Goal: Transaction & Acquisition: Purchase product/service

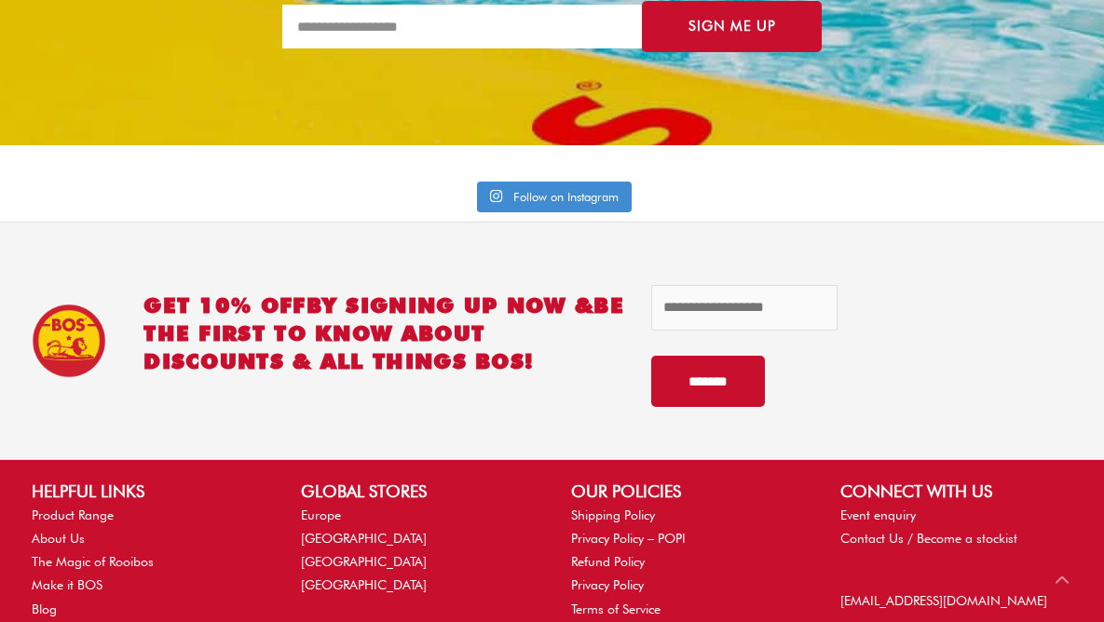
scroll to position [5235, 0]
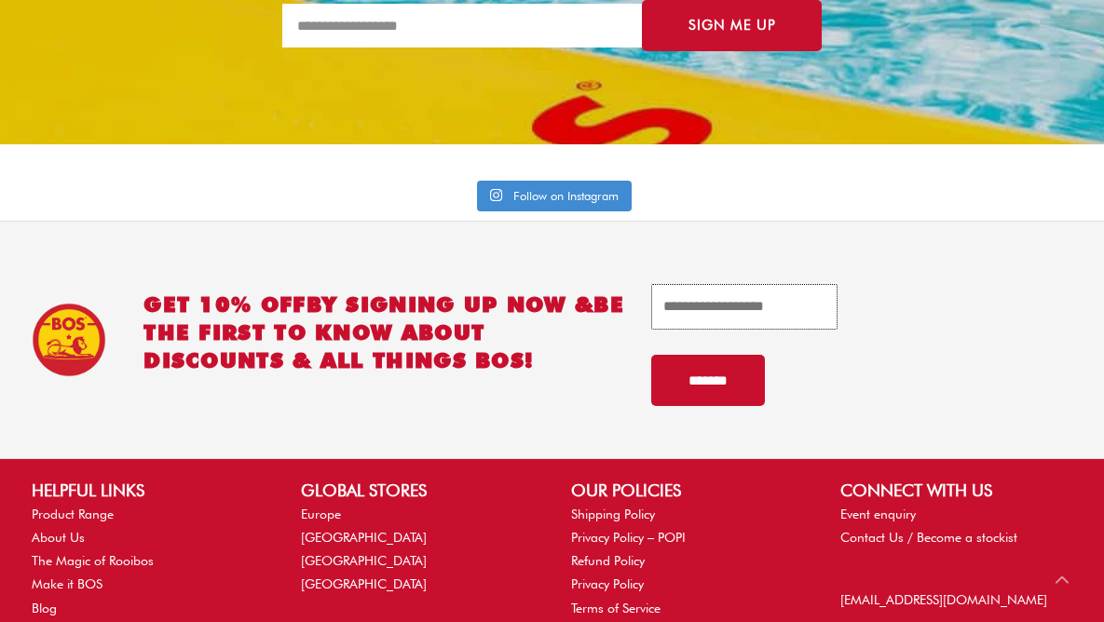
click at [696, 306] on input "email" at bounding box center [744, 307] width 186 height 46
type input "**********"
click at [725, 389] on input "*******" at bounding box center [708, 380] width 114 height 51
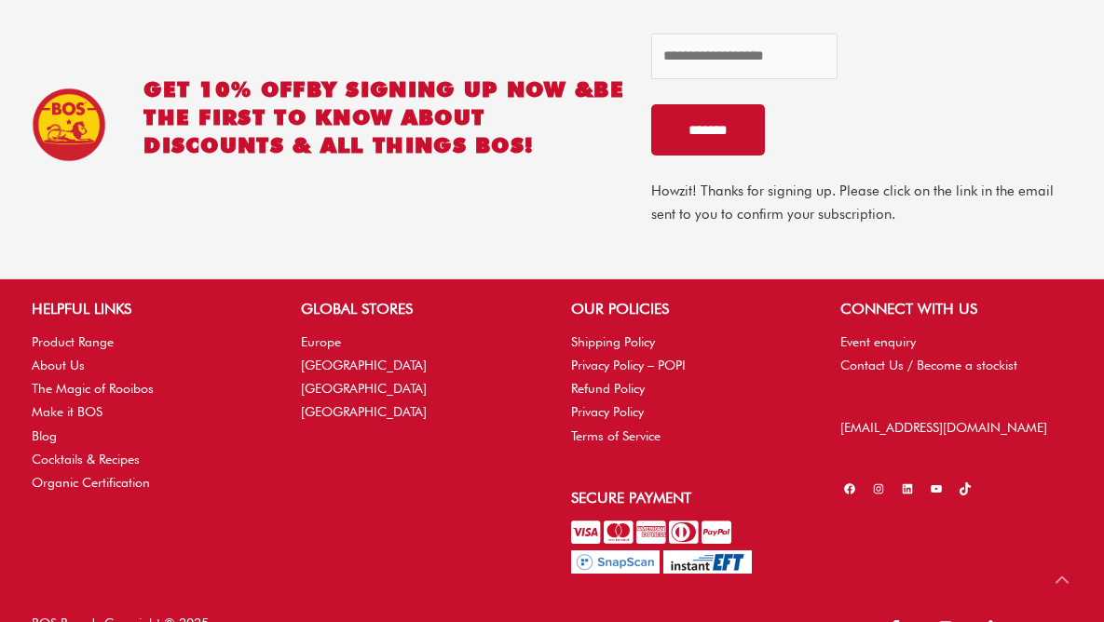
scroll to position [5510, 0]
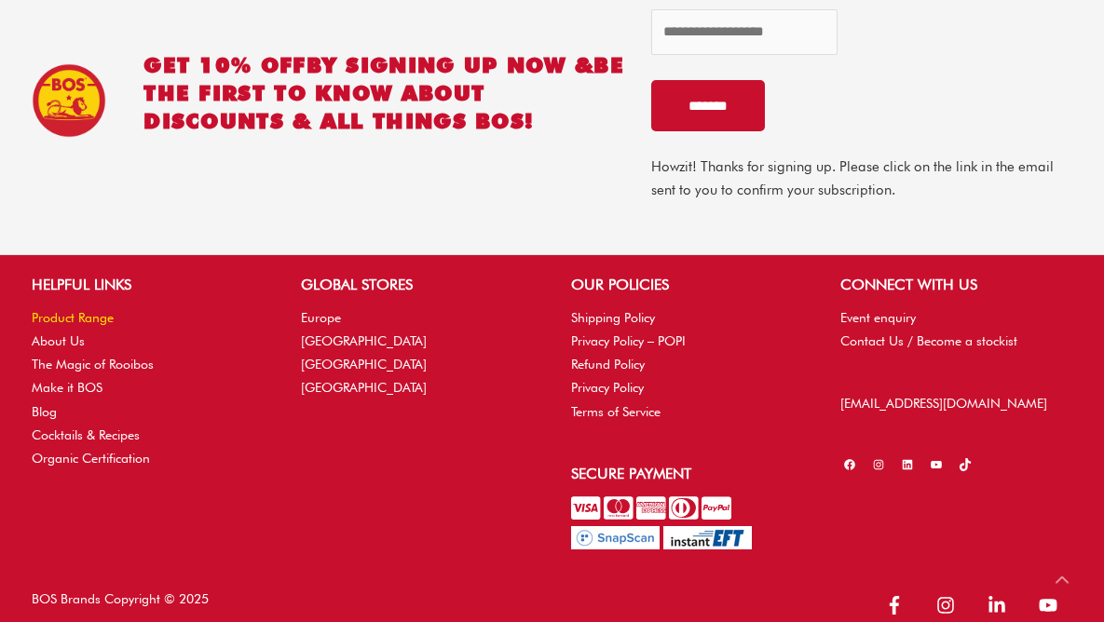
click at [81, 319] on link "Product Range" at bounding box center [73, 317] width 82 height 15
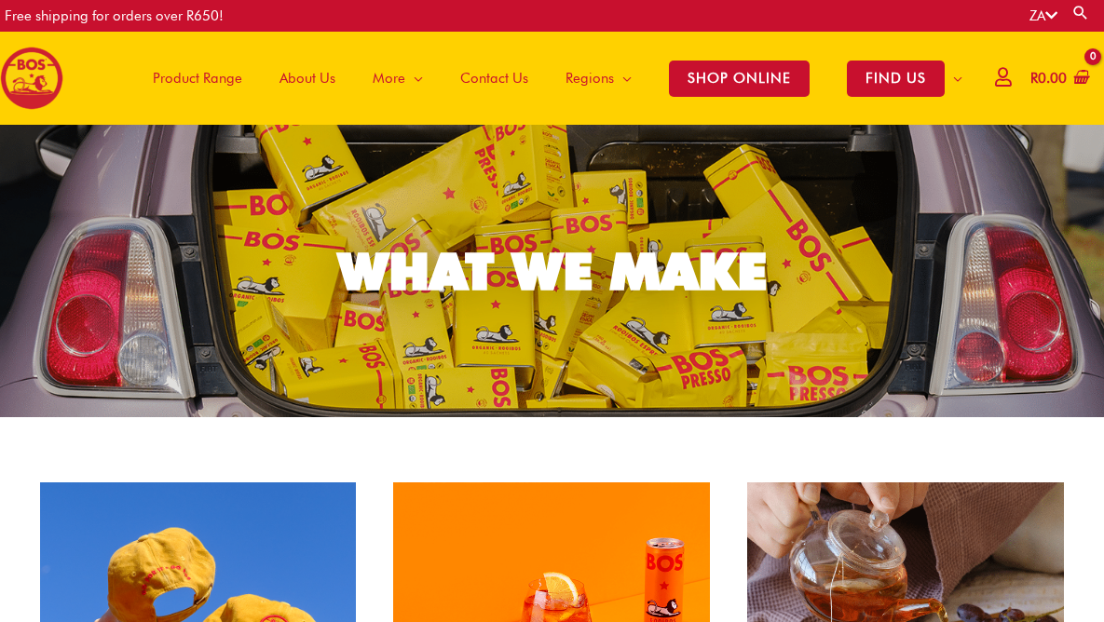
click at [211, 78] on span "Product Range" at bounding box center [197, 78] width 89 height 56
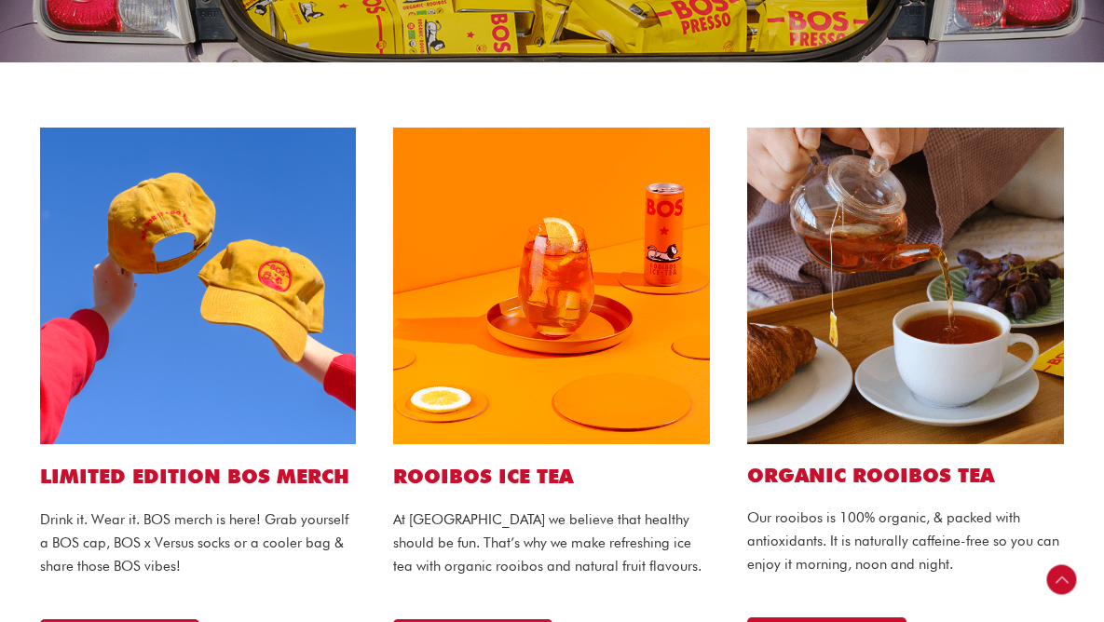
scroll to position [11, 0]
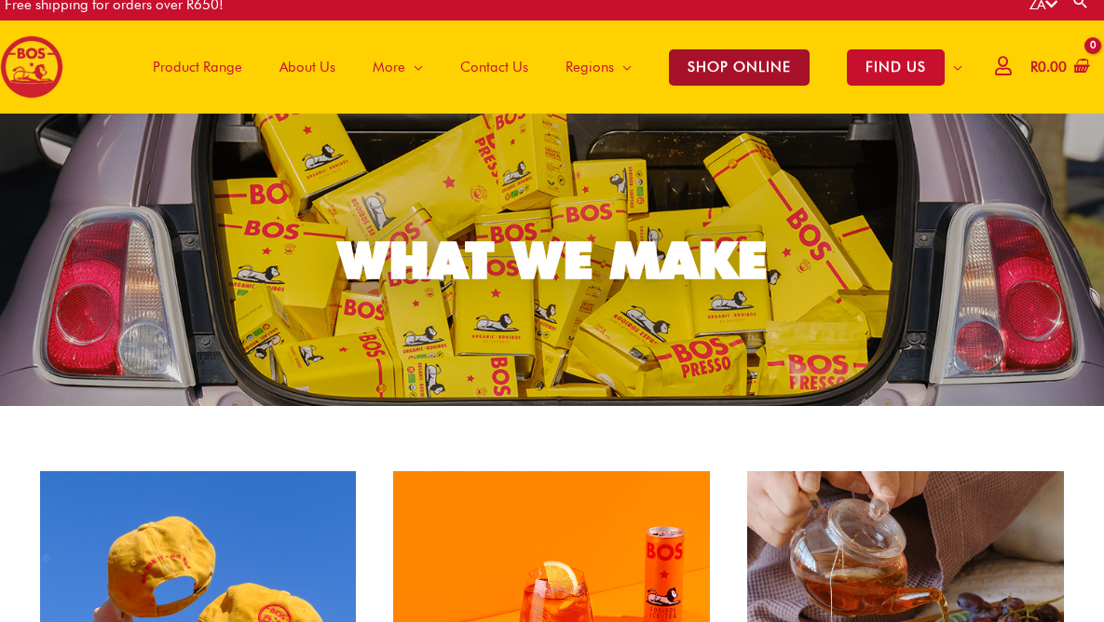
click at [709, 62] on span "SHOP ONLINE" at bounding box center [739, 67] width 141 height 36
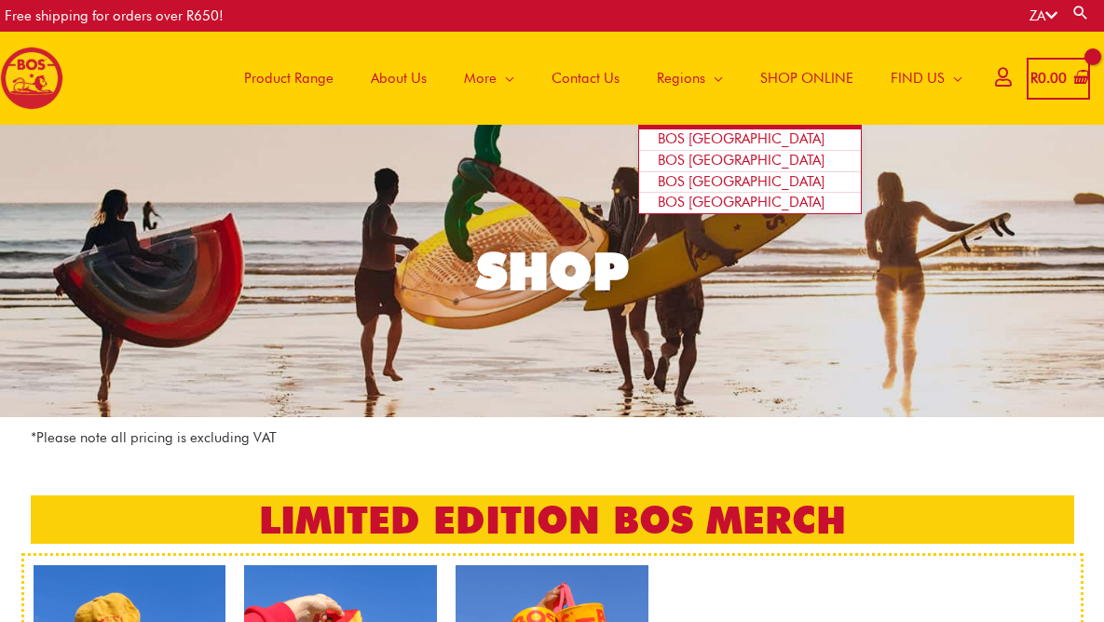
click at [711, 143] on span "BOS [GEOGRAPHIC_DATA]" at bounding box center [741, 138] width 167 height 17
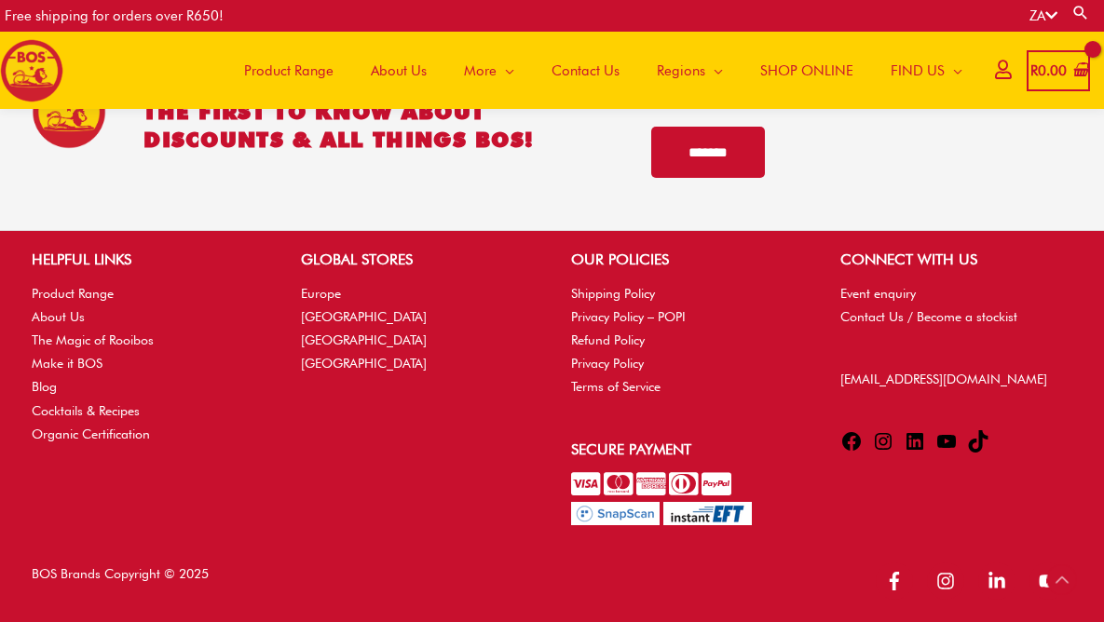
scroll to position [4091, 0]
click at [74, 291] on link "Product Range" at bounding box center [73, 293] width 82 height 15
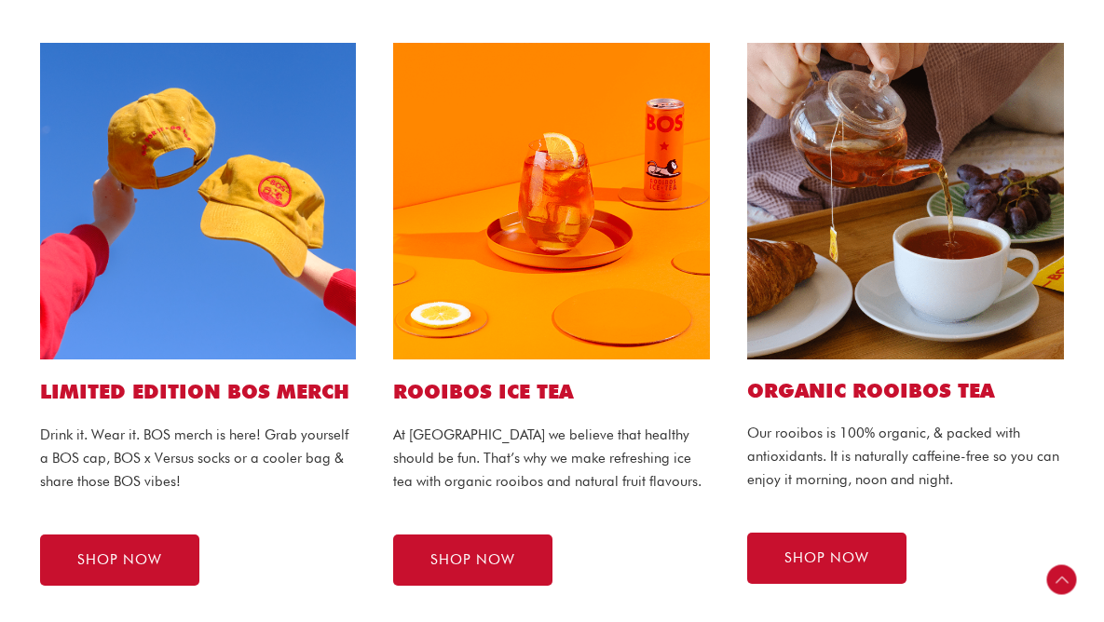
scroll to position [452, 0]
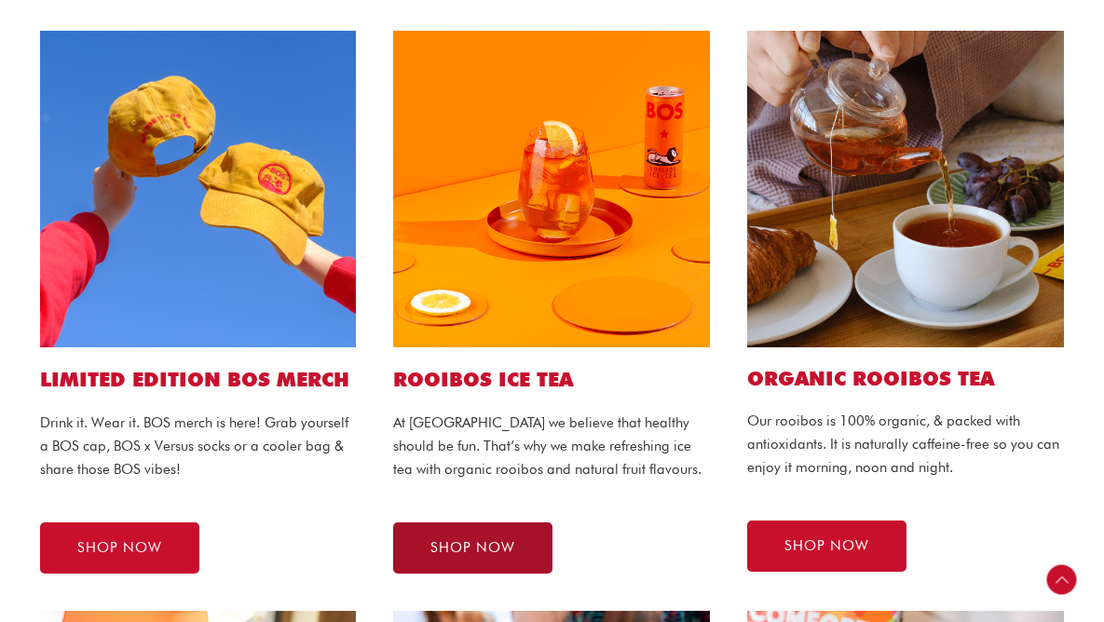
click at [478, 549] on span "SHOP NOW" at bounding box center [472, 548] width 85 height 14
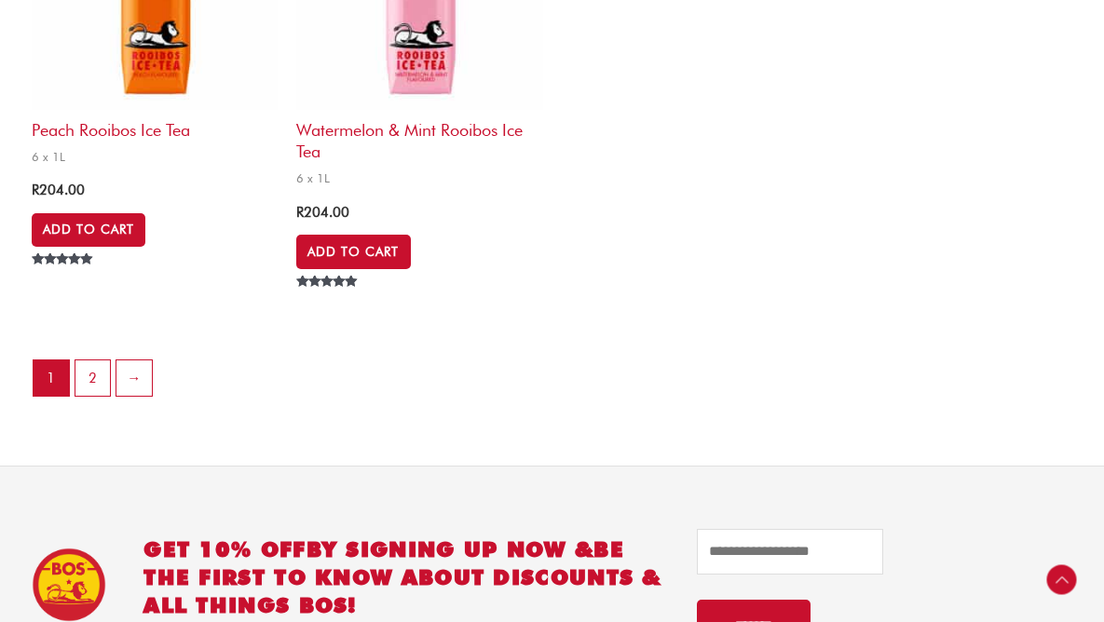
scroll to position [4288, 0]
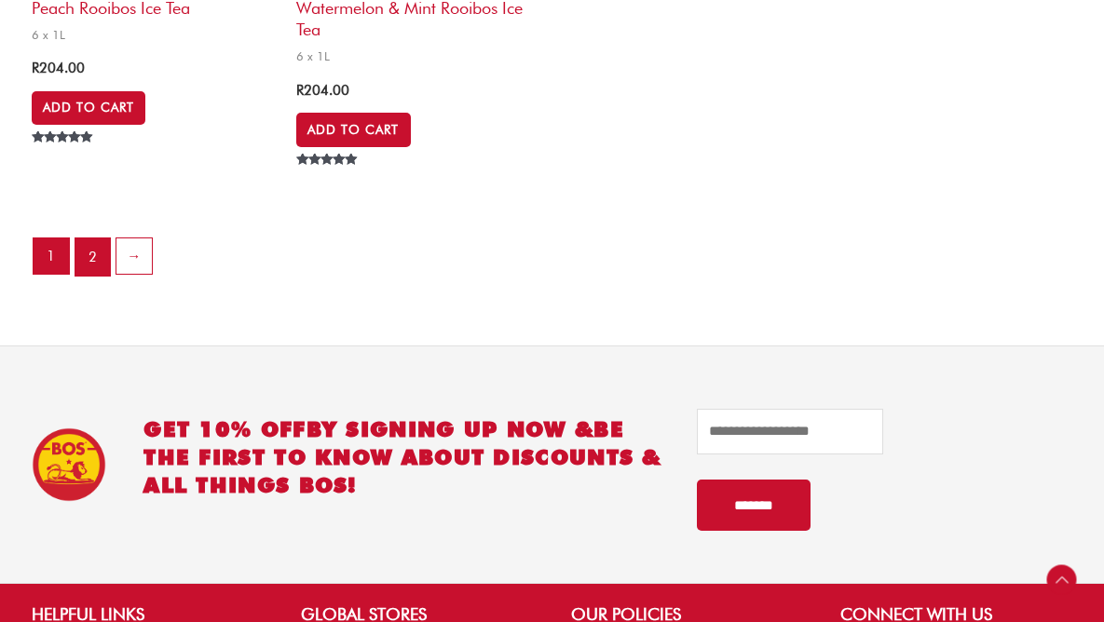
click at [94, 261] on link "2" at bounding box center [92, 257] width 35 height 37
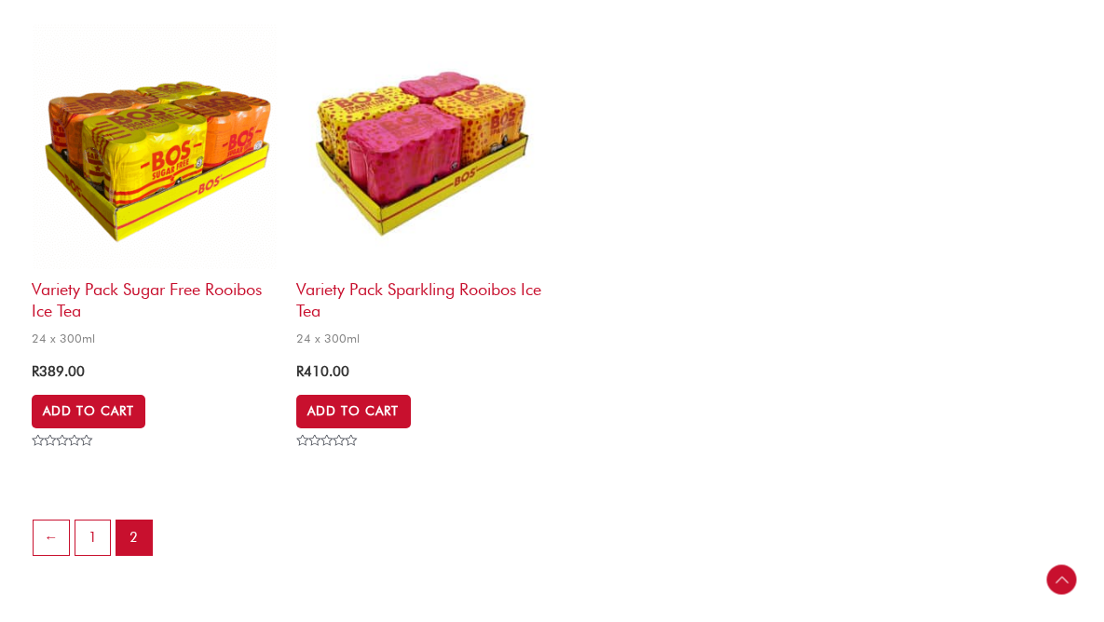
scroll to position [741, 0]
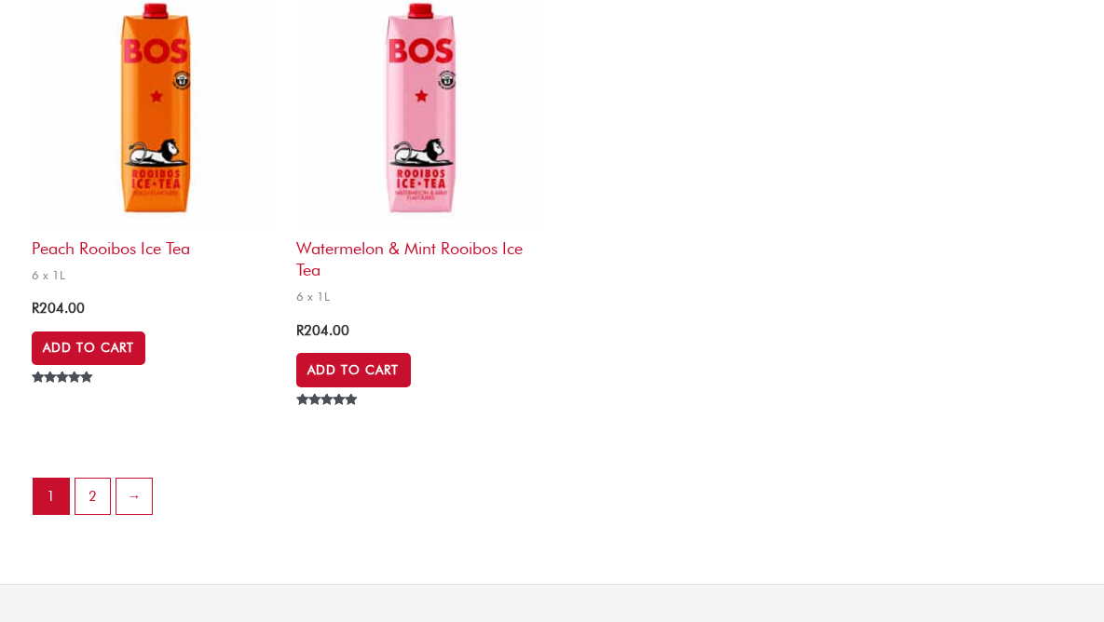
scroll to position [4288, 0]
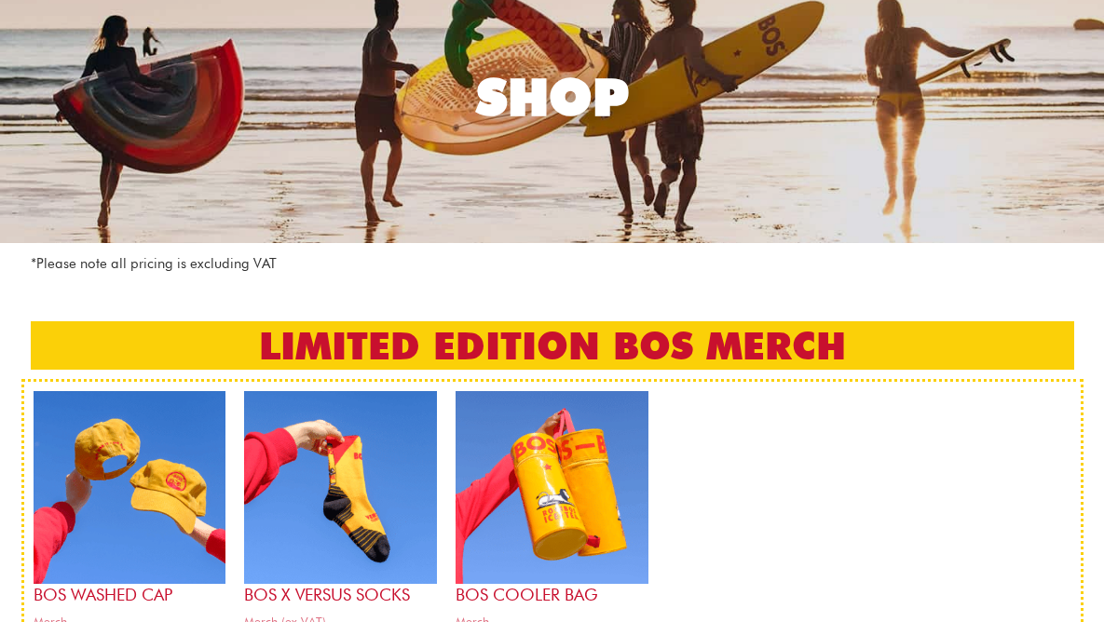
scroll to position [175, 0]
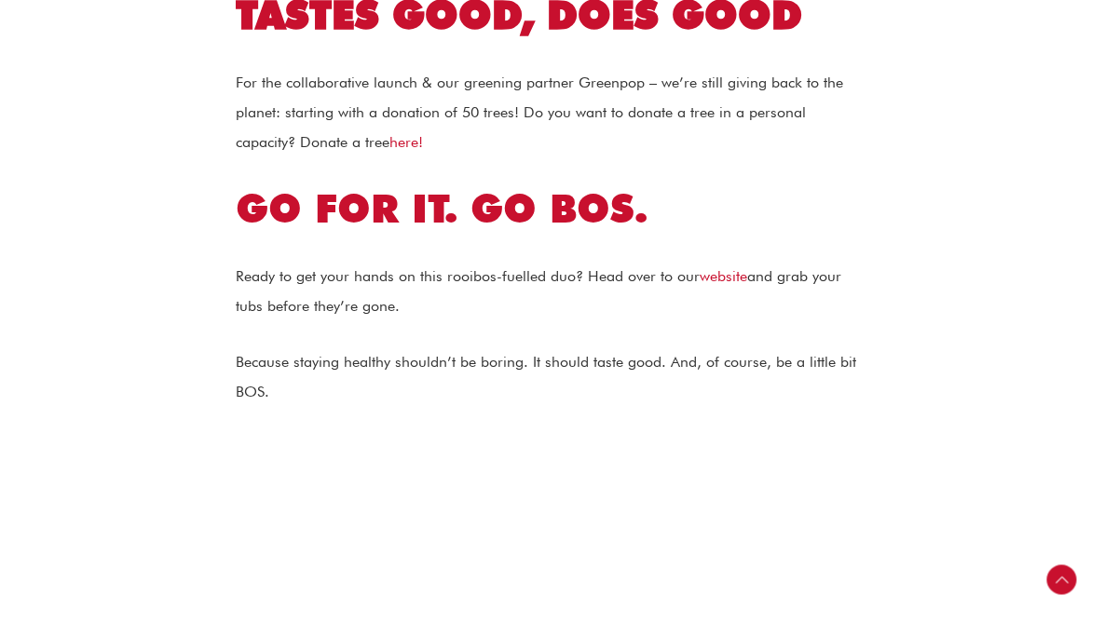
scroll to position [3105, 0]
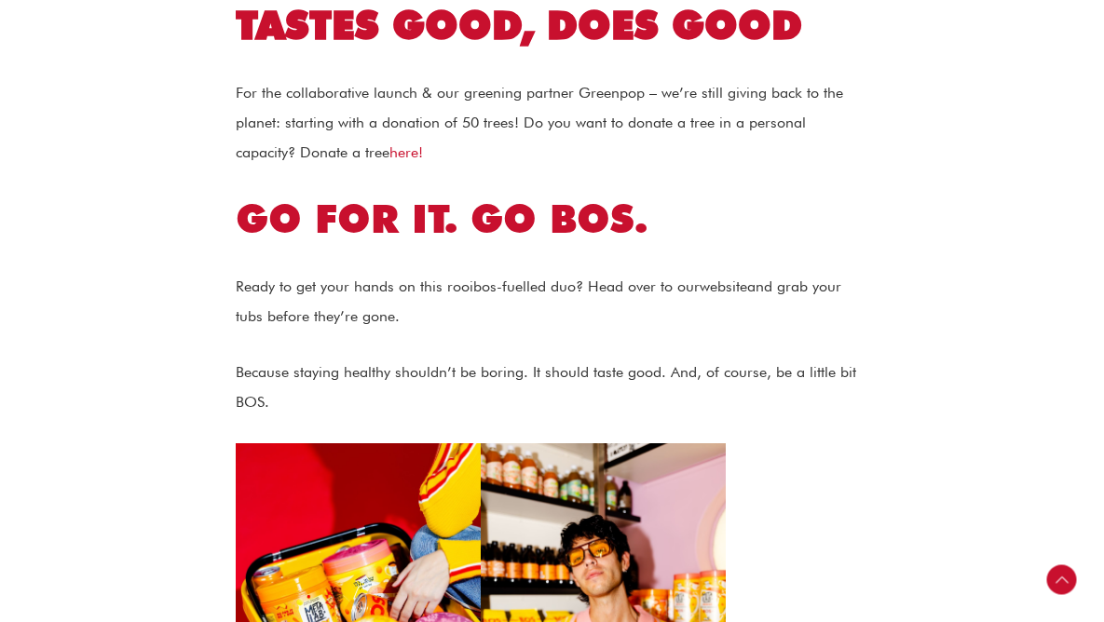
click at [733, 287] on link "website" at bounding box center [724, 287] width 48 height 18
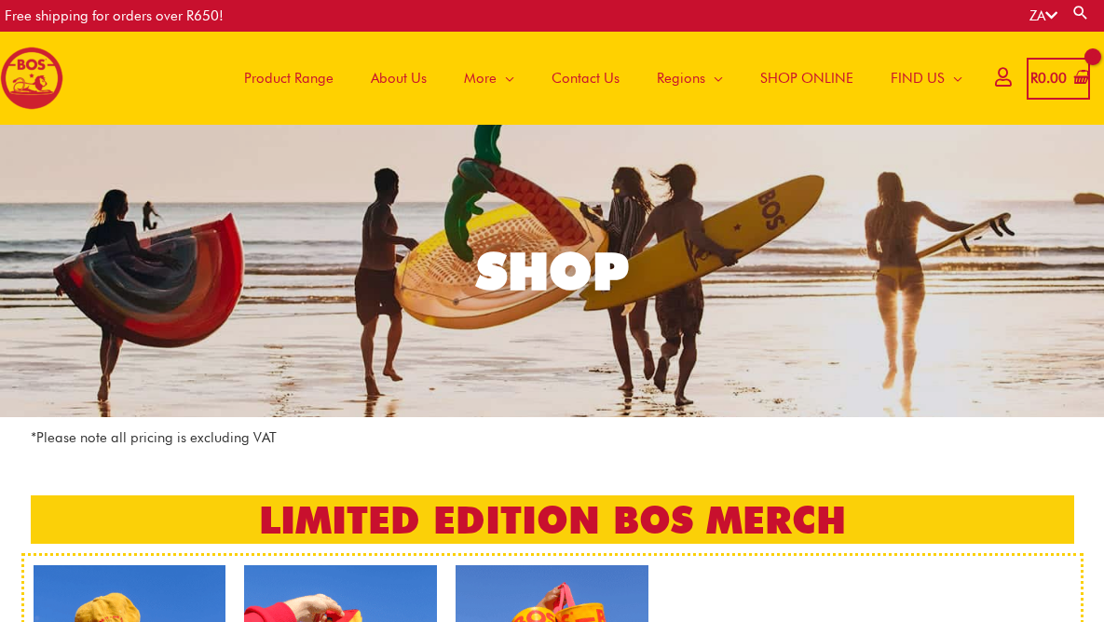
click at [1084, 11] on link "Search" at bounding box center [1080, 13] width 19 height 18
type input "*******"
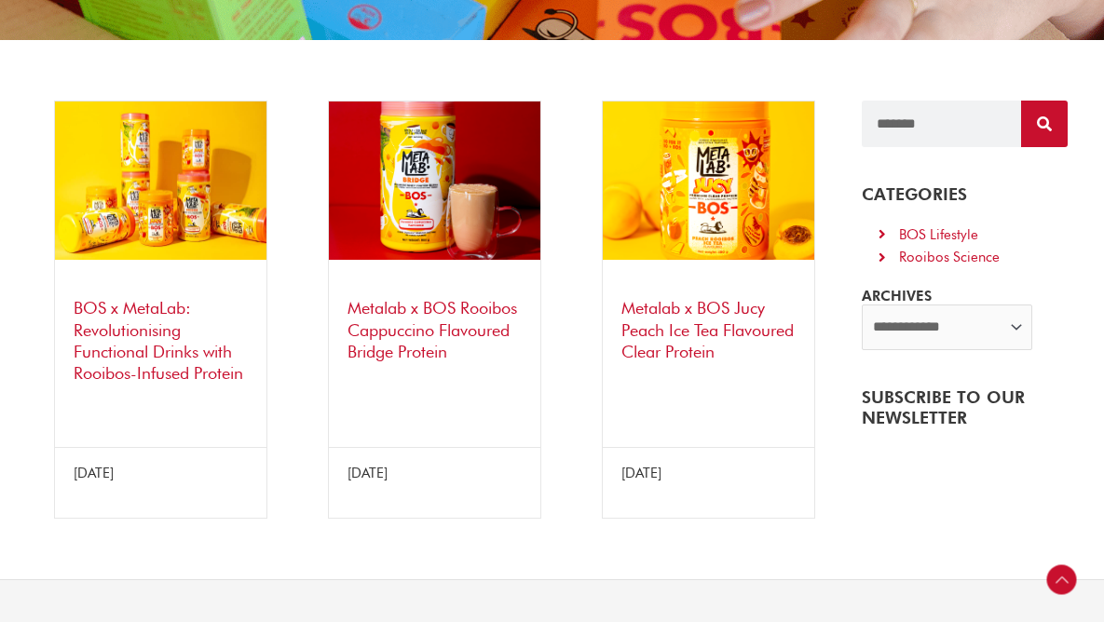
scroll to position [369, 0]
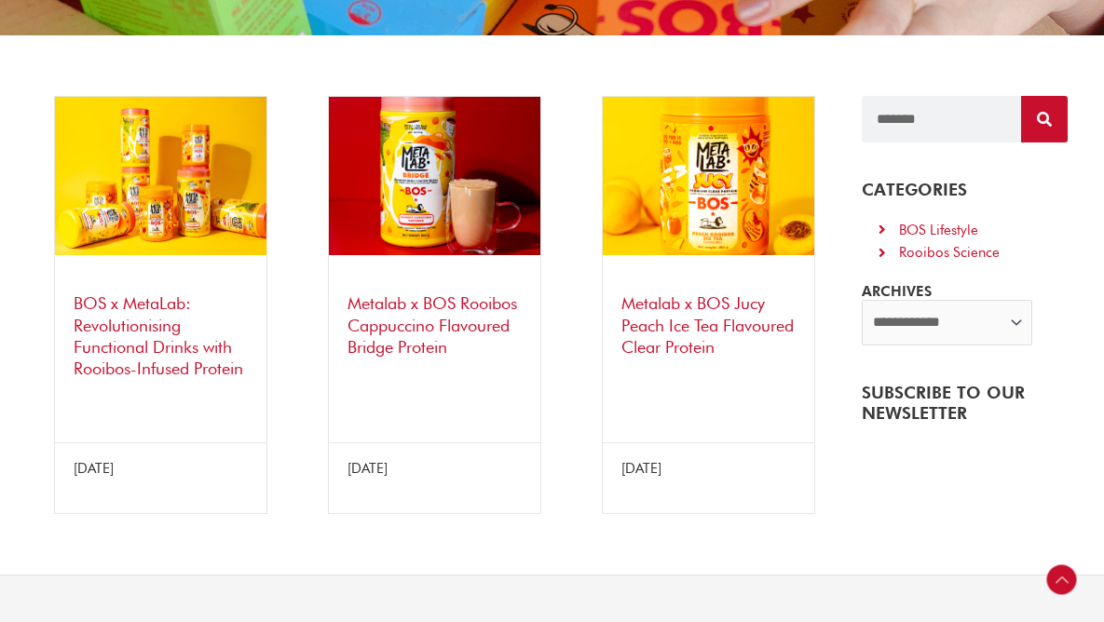
click at [692, 213] on img at bounding box center [708, 176] width 211 height 158
